Goal: Task Accomplishment & Management: Complete application form

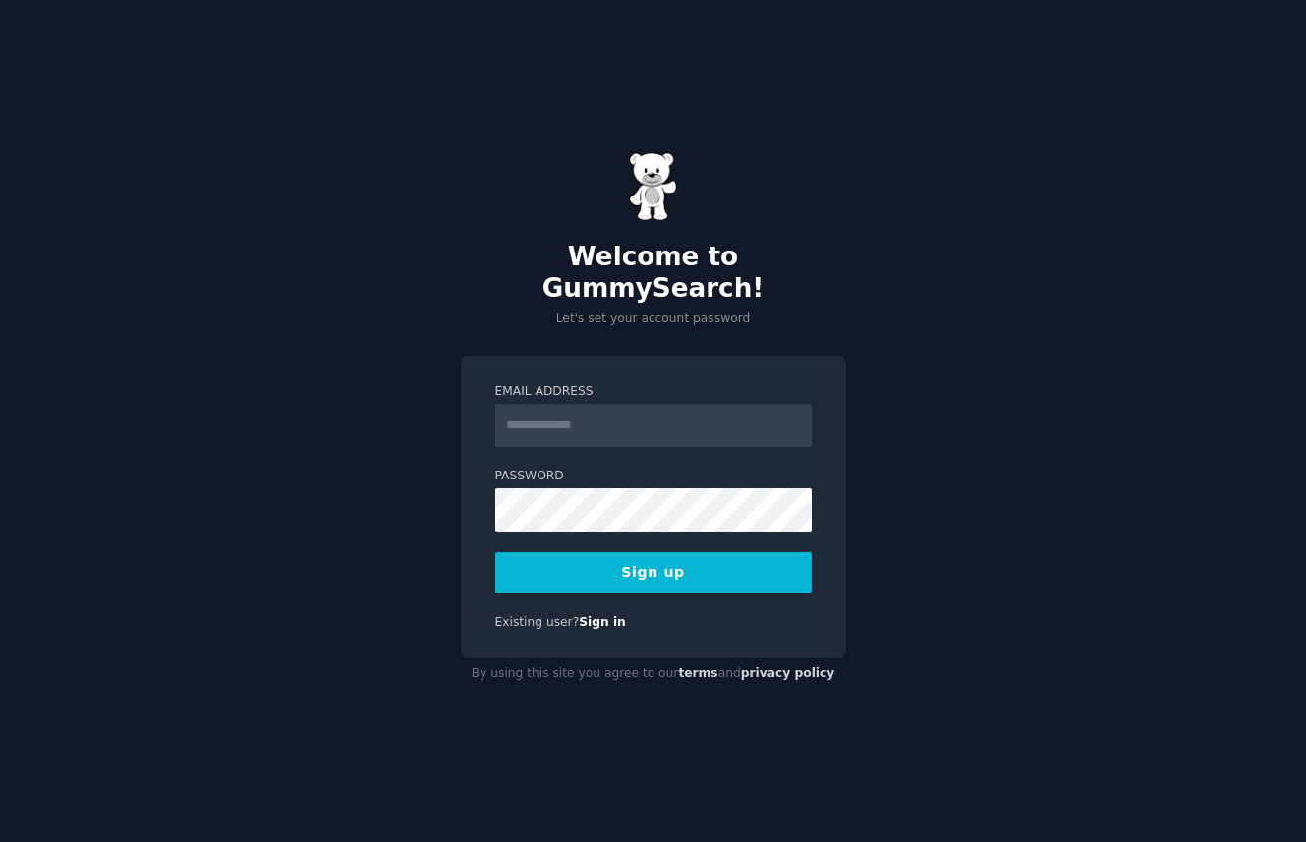
click at [608, 417] on input "Email Address" at bounding box center [653, 425] width 317 height 43
type input "**********"
click at [653, 552] on button "Sign up" at bounding box center [653, 572] width 317 height 41
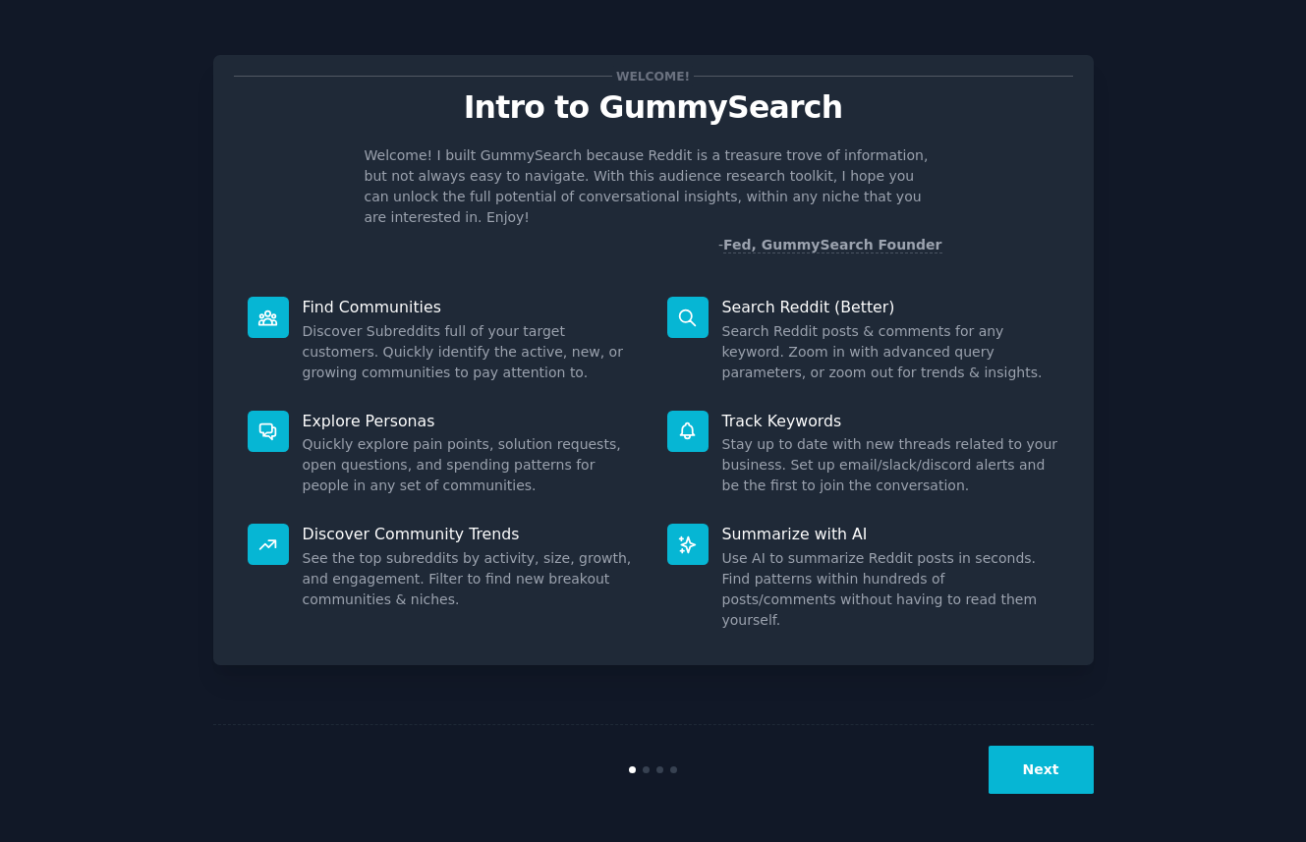
click at [1052, 766] on button "Next" at bounding box center [1041, 770] width 105 height 48
